Goal: Task Accomplishment & Management: Manage account settings

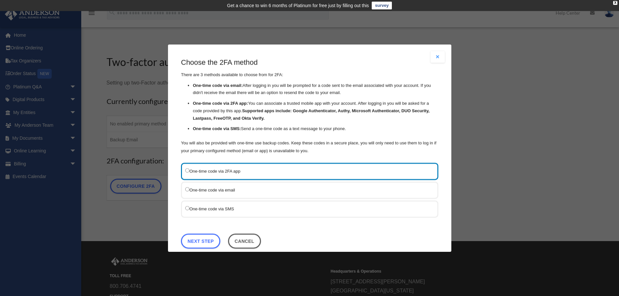
click at [242, 212] on label "One-time code via SMS" at bounding box center [306, 208] width 242 height 8
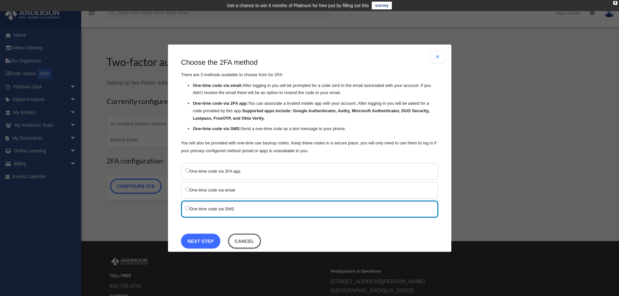
click at [205, 238] on link "Next Step" at bounding box center [200, 240] width 39 height 15
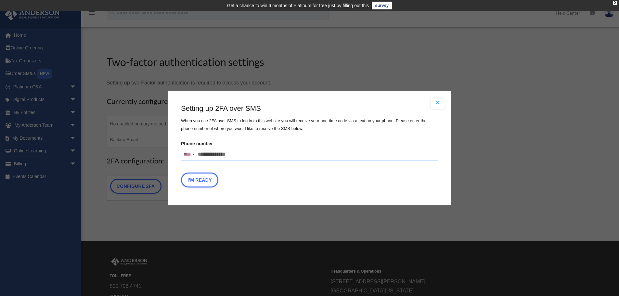
click at [223, 153] on input "Phone number United States +1 United Kingdom +44 Afghanistan (‫افغانستان‬‎) +93…" at bounding box center [309, 154] width 257 height 13
type input "**********"
click at [202, 182] on button "I'm Ready" at bounding box center [199, 180] width 37 height 15
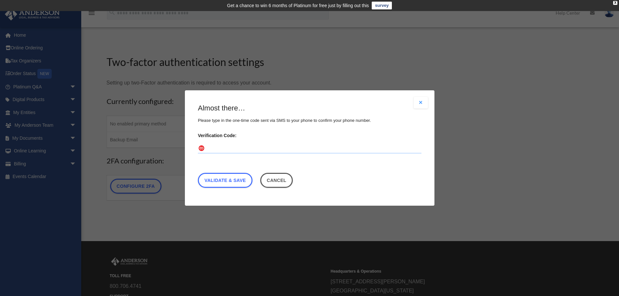
click at [227, 148] on input "Verification Code:" at bounding box center [310, 148] width 224 height 10
type input "******"
click at [232, 182] on link "Validate & Save" at bounding box center [225, 180] width 55 height 15
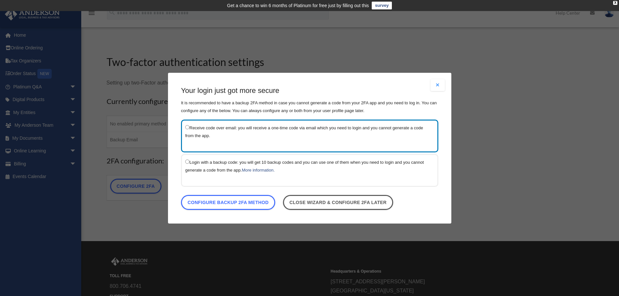
scroll to position [33, 0]
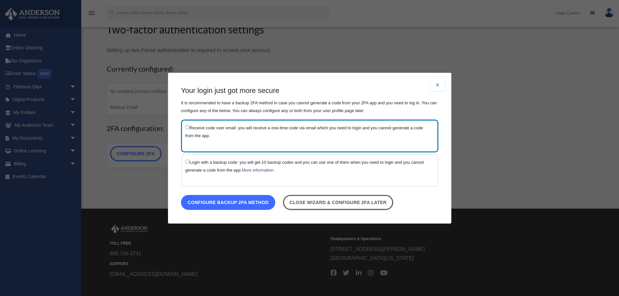
click at [255, 203] on link "Configure backup 2FA method" at bounding box center [228, 202] width 94 height 15
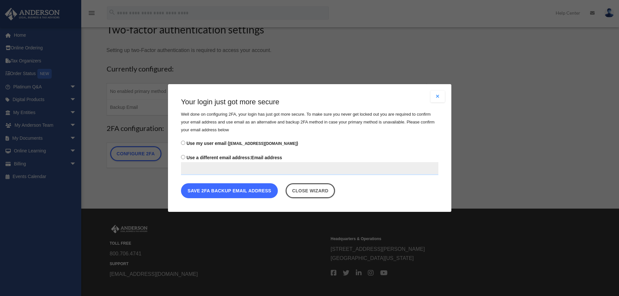
click at [255, 190] on button "Save 2FA backup email address" at bounding box center [229, 190] width 97 height 15
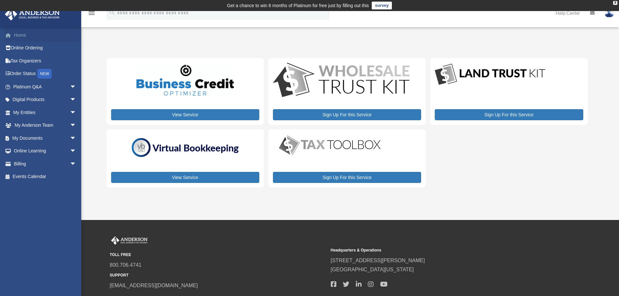
click at [24, 31] on link "Home" at bounding box center [46, 35] width 82 height 13
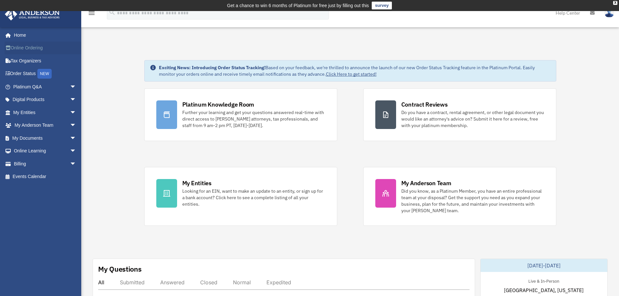
click at [28, 46] on link "Online Ordering" at bounding box center [46, 48] width 82 height 13
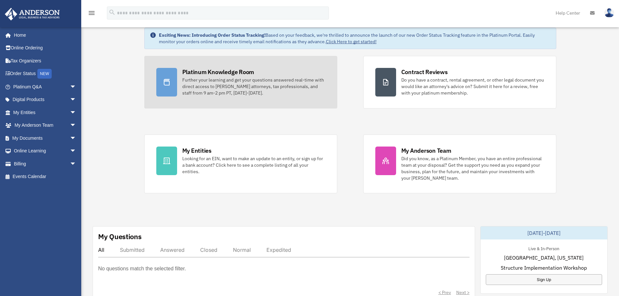
scroll to position [65, 0]
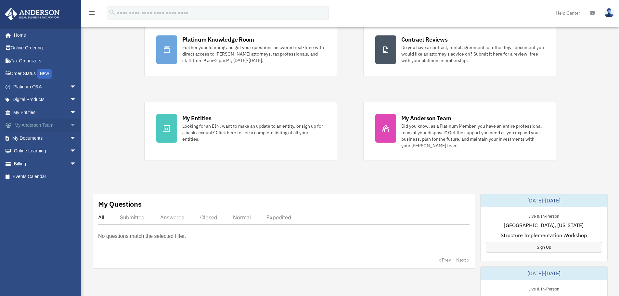
click at [50, 128] on link "My [PERSON_NAME] Team arrow_drop_down" at bounding box center [46, 125] width 82 height 13
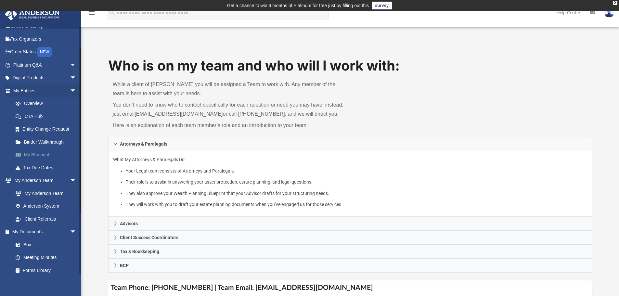
scroll to position [33, 0]
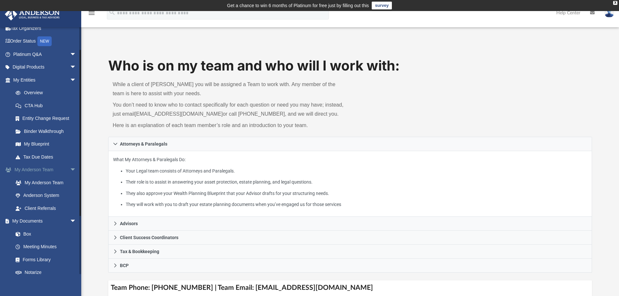
click at [44, 167] on link "My Anderson Team arrow_drop_down" at bounding box center [46, 169] width 82 height 13
click at [47, 182] on link "My Anderson Team" at bounding box center [47, 182] width 77 height 13
click at [50, 185] on link "My Anderson Team" at bounding box center [47, 182] width 77 height 13
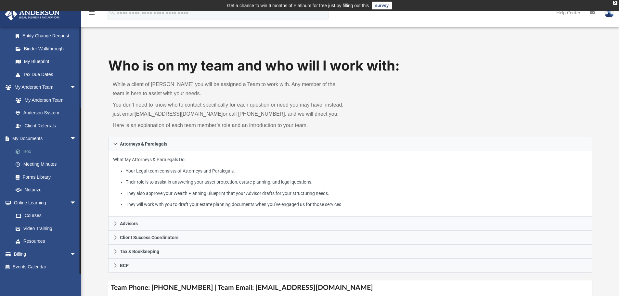
scroll to position [116, 0]
click at [49, 213] on link "Courses" at bounding box center [47, 215] width 77 height 13
